Goal: Transaction & Acquisition: Subscribe to service/newsletter

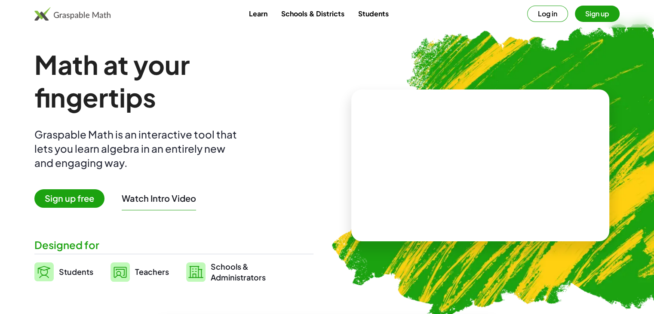
click at [426, 188] on video at bounding box center [480, 165] width 129 height 64
click at [426, 188] on div at bounding box center [478, 157] width 147 height 69
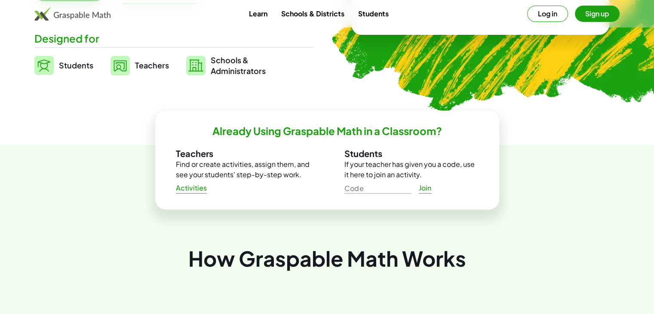
scroll to position [208, 0]
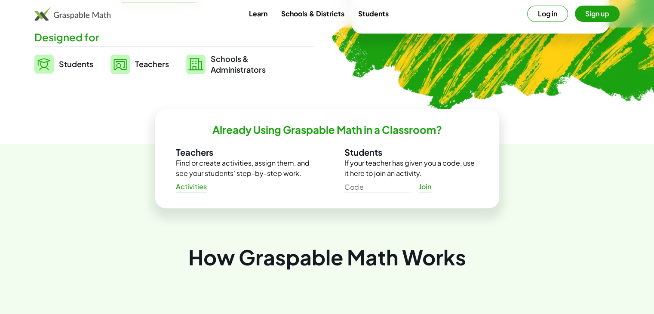
click at [69, 66] on span "Students" at bounding box center [76, 64] width 34 height 10
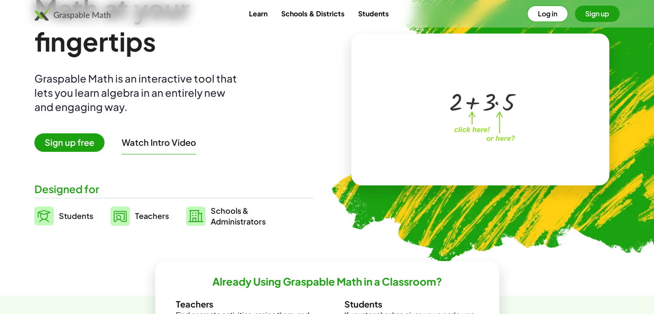
scroll to position [24, 0]
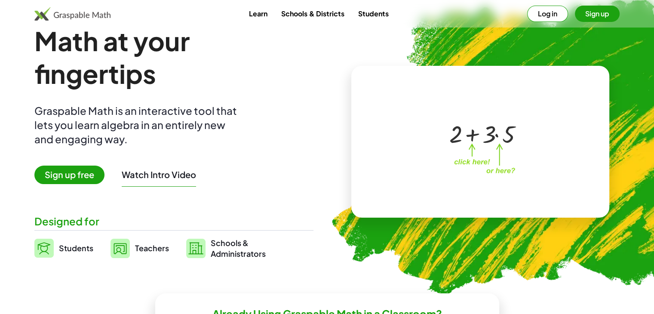
click at [176, 169] on button "Watch Intro Video" at bounding box center [159, 174] width 74 height 11
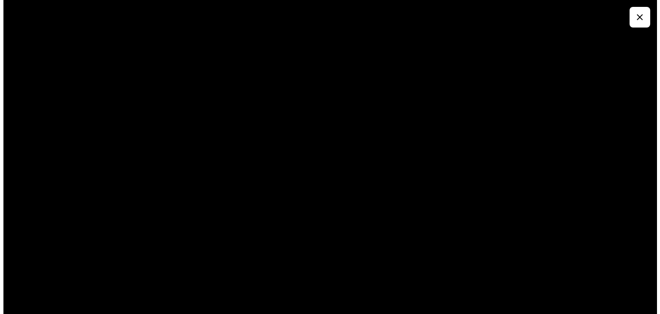
scroll to position [0, 0]
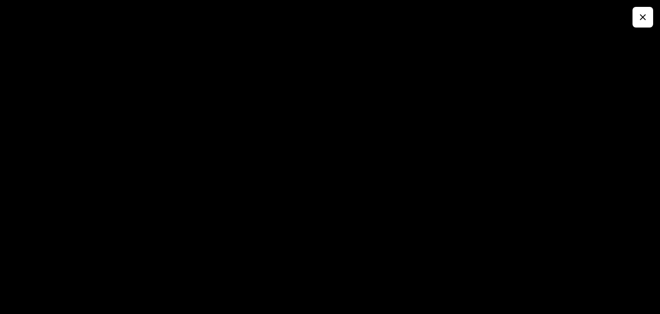
click at [641, 16] on icon "button" at bounding box center [643, 17] width 10 height 10
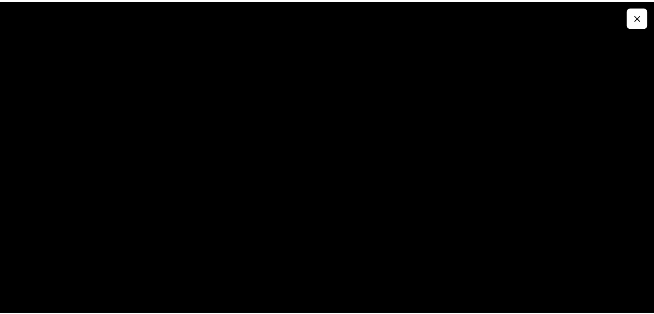
scroll to position [24, 0]
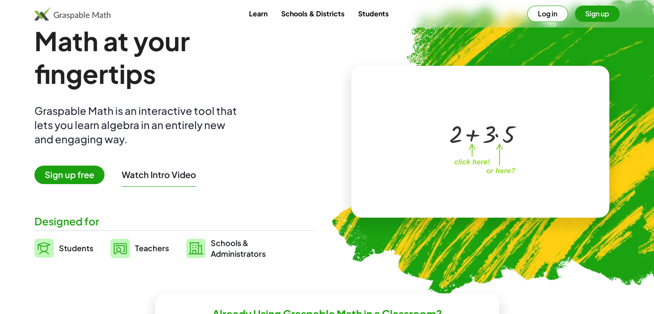
click at [553, 14] on button "Log in" at bounding box center [547, 14] width 41 height 16
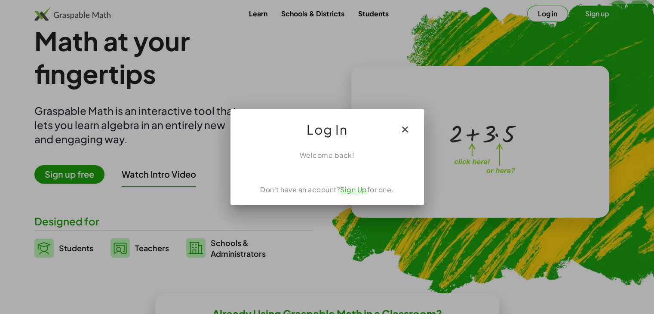
scroll to position [0, 0]
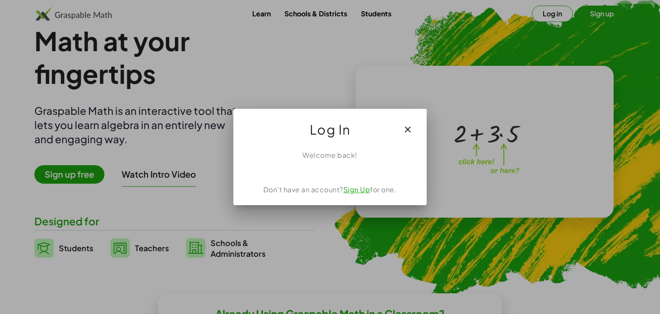
click at [360, 189] on link "Sign Up" at bounding box center [356, 189] width 27 height 9
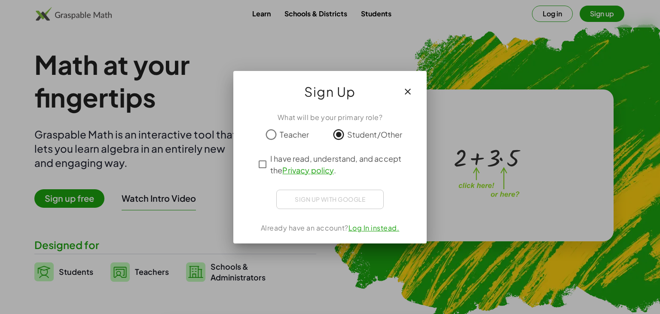
click at [309, 201] on div "Sign up with Google" at bounding box center [329, 199] width 107 height 19
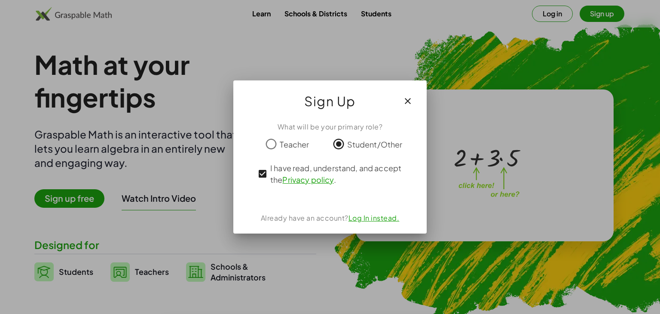
click at [296, 144] on span "Teacher" at bounding box center [294, 144] width 29 height 12
click at [357, 144] on span "Student/Other" at bounding box center [374, 144] width 55 height 12
click at [412, 104] on icon "button" at bounding box center [408, 101] width 10 height 10
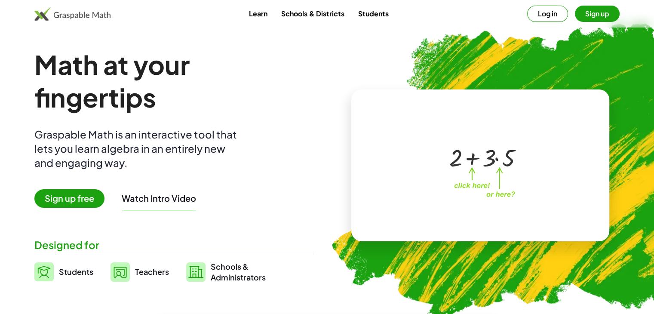
click at [590, 21] on button "Sign up" at bounding box center [597, 14] width 45 height 16
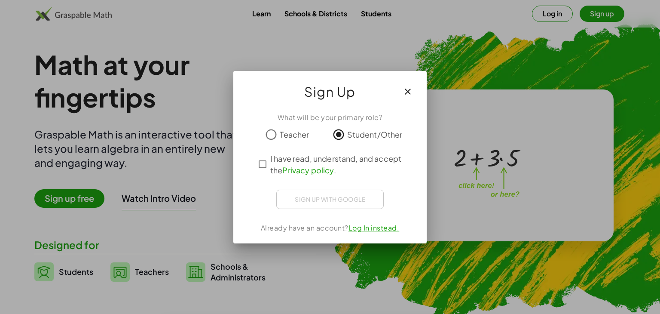
click at [353, 197] on div "Sign up with Google Iniciar sesión con Google Iniciar sesión con Google. Se abr…" at bounding box center [329, 199] width 107 height 19
click at [301, 171] on link "Privacy policy" at bounding box center [307, 170] width 51 height 10
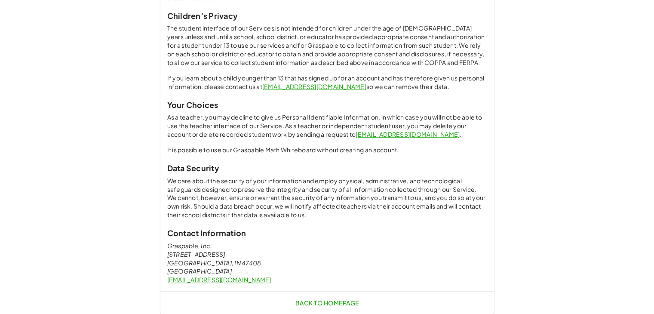
scroll to position [616, 0]
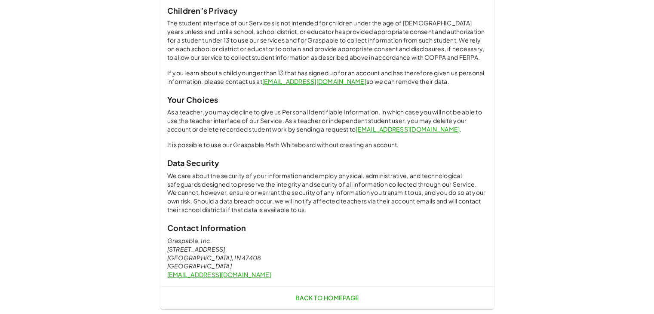
click at [282, 301] on div "Back to Homepage" at bounding box center [327, 297] width 334 height 22
click at [322, 298] on span "Back to Homepage" at bounding box center [327, 298] width 64 height 8
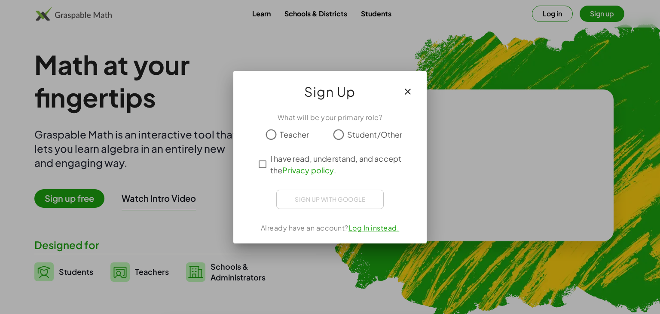
click at [348, 138] on span "Student/Other" at bounding box center [374, 135] width 55 height 12
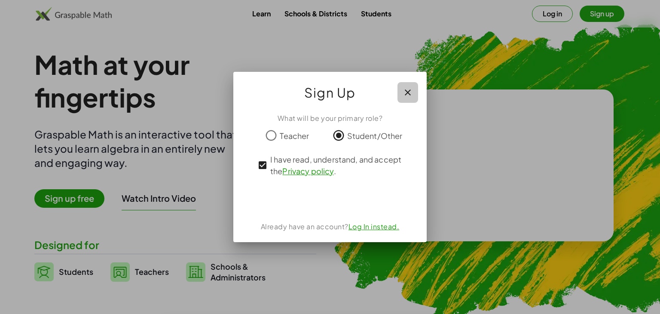
click at [411, 93] on icon "button" at bounding box center [408, 92] width 10 height 10
